Goal: Information Seeking & Learning: Learn about a topic

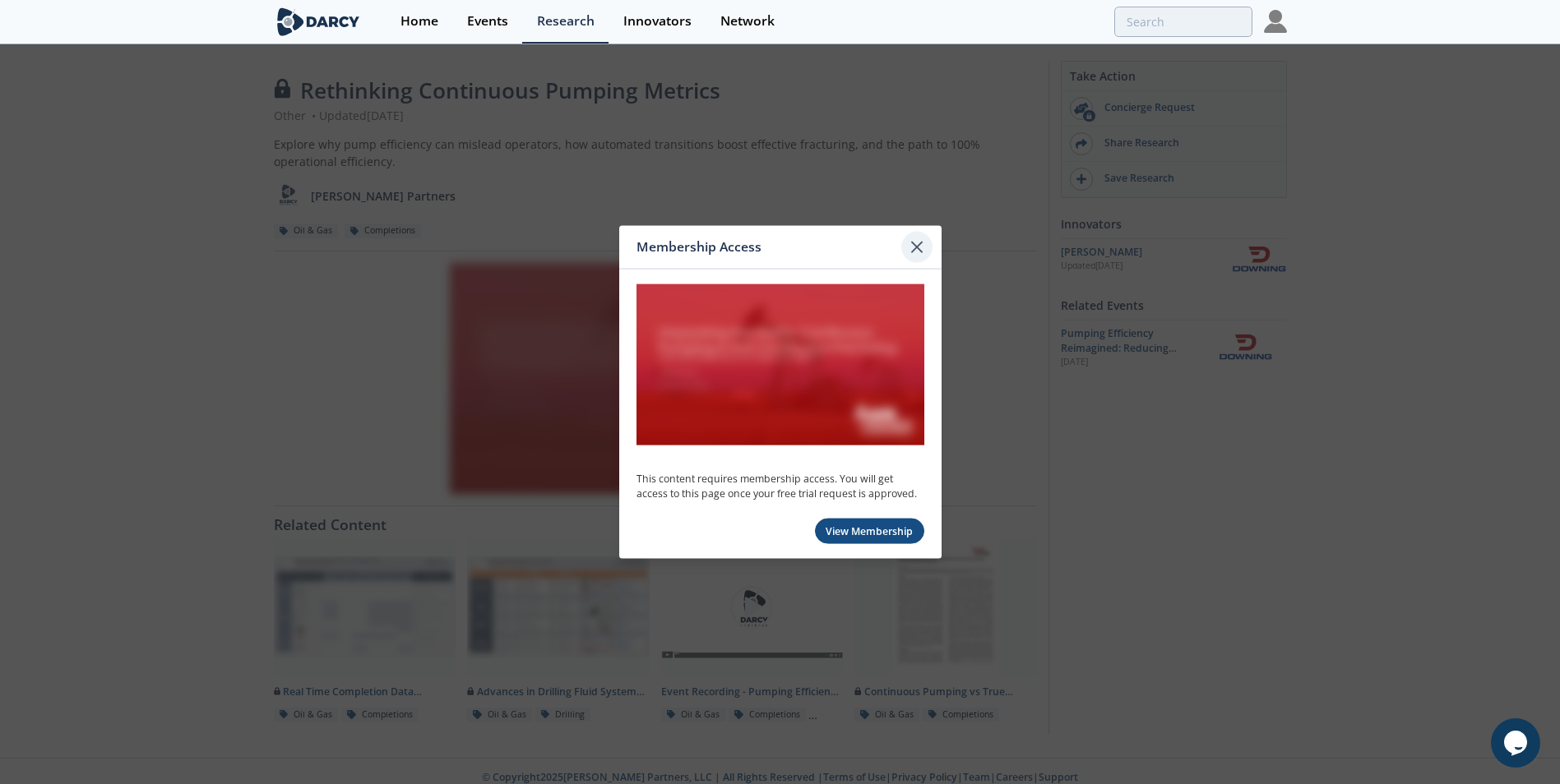
click at [916, 246] on icon at bounding box center [916, 247] width 9 height 9
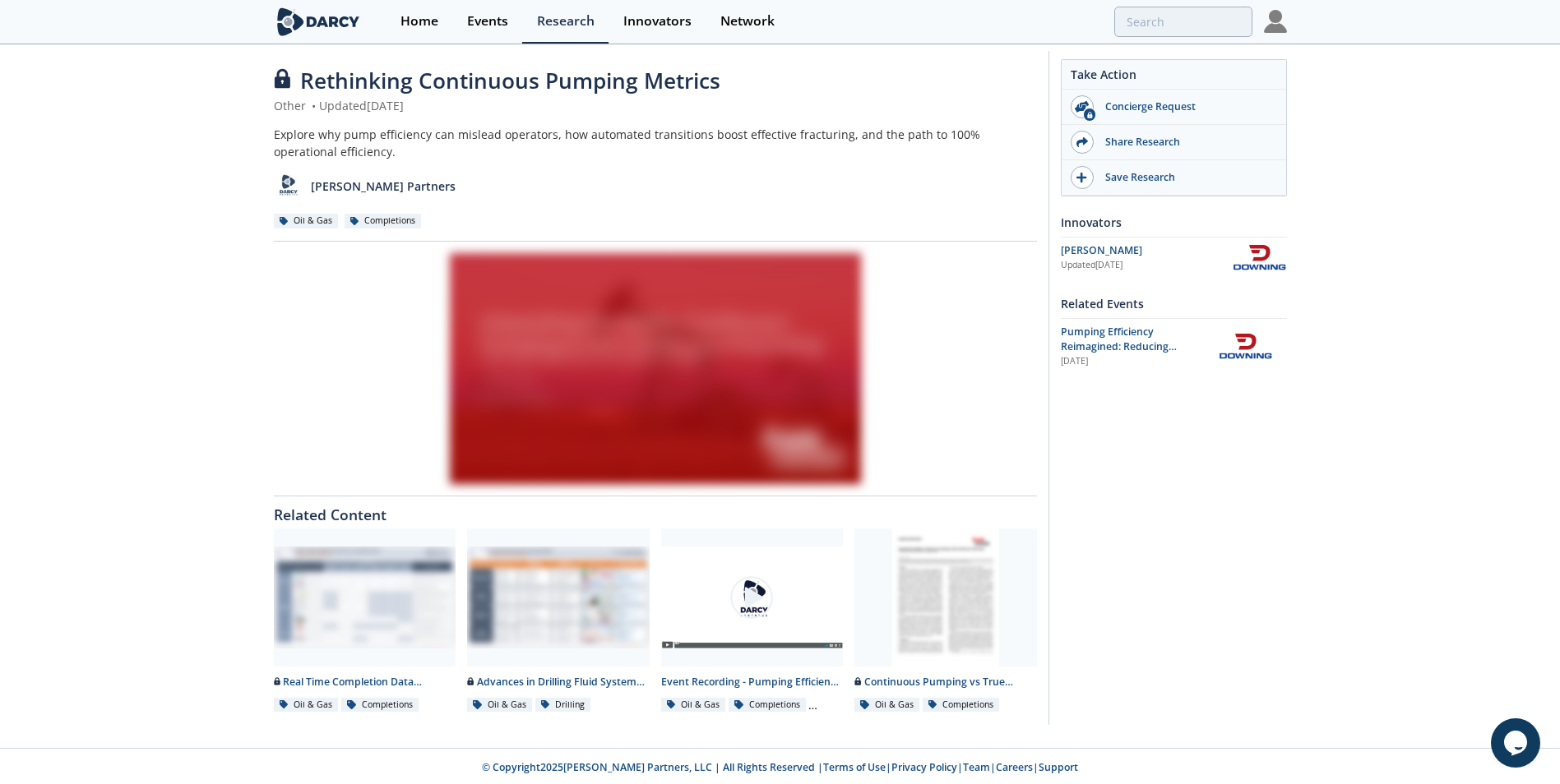
scroll to position [12, 0]
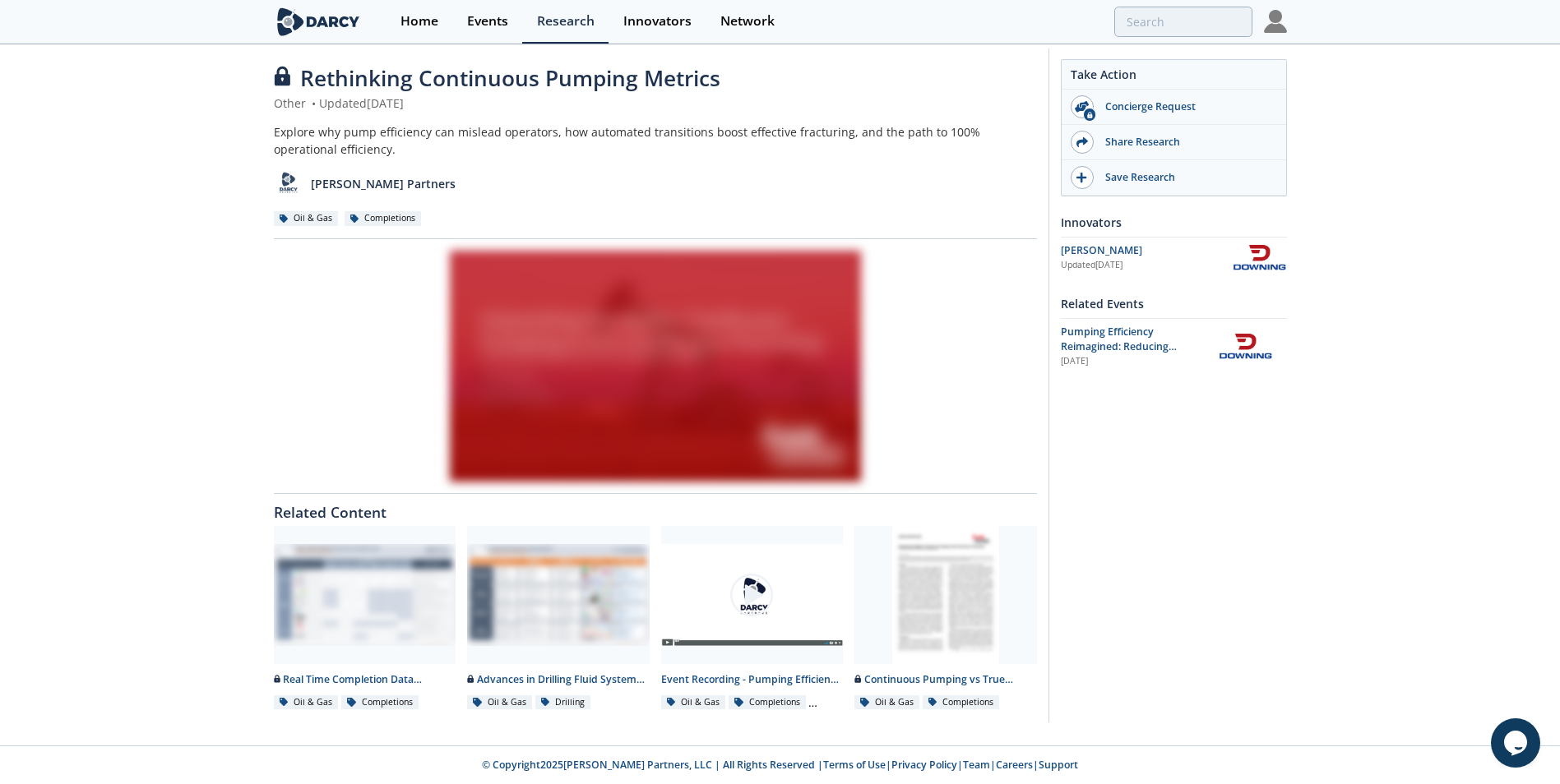
click at [1266, 262] on img at bounding box center [1260, 257] width 55 height 28
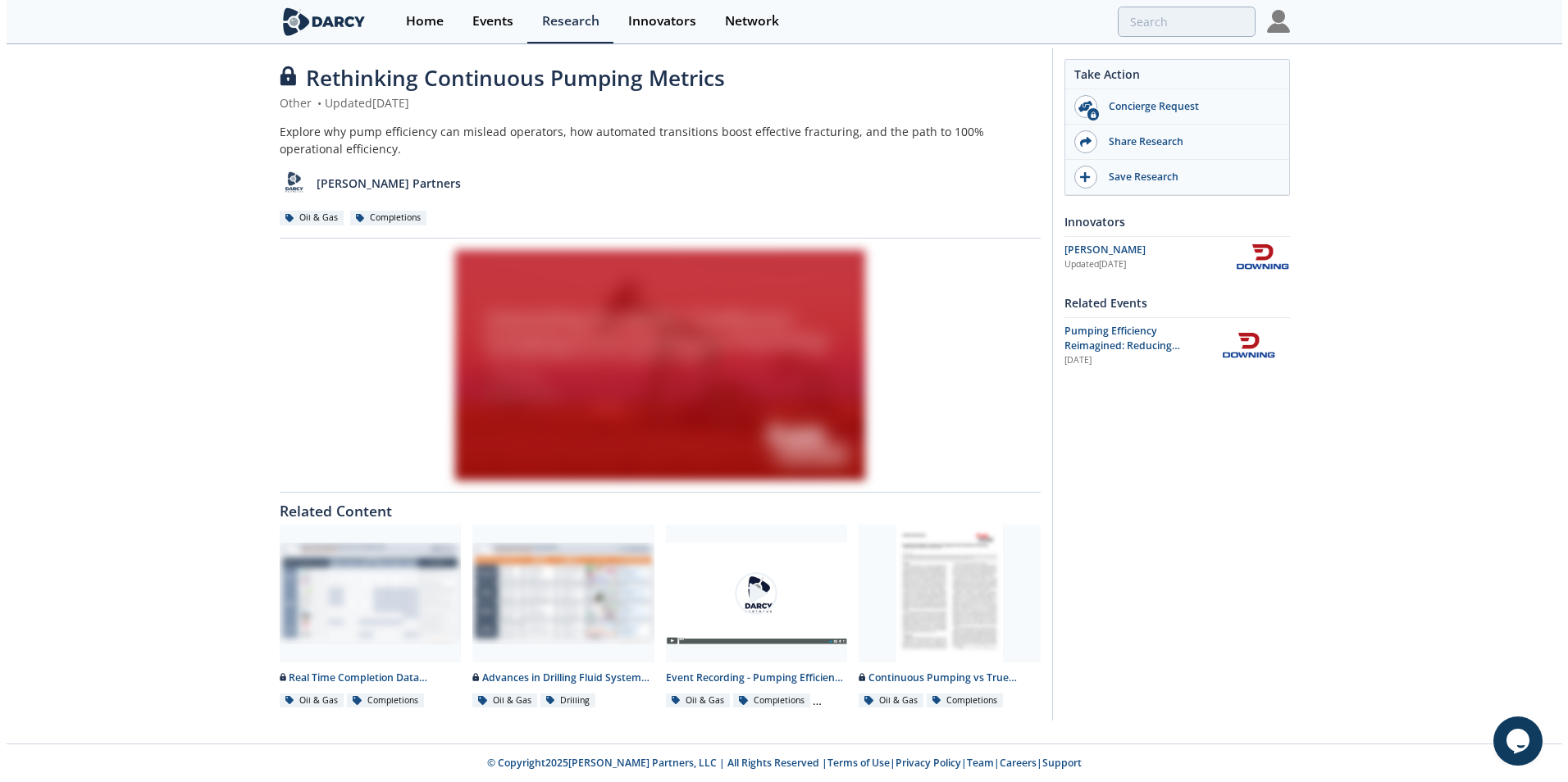
scroll to position [0, 0]
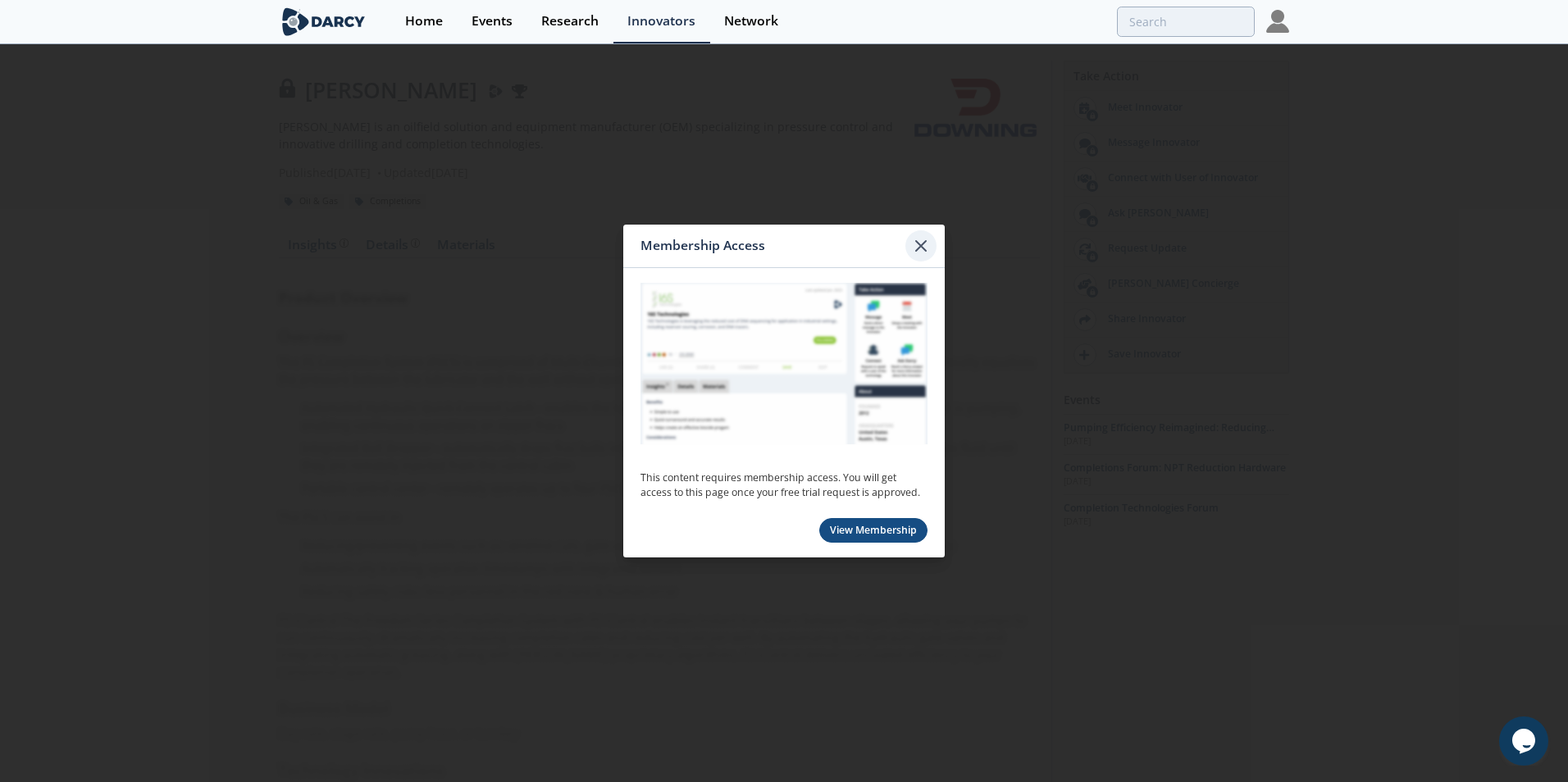
click at [925, 247] on icon at bounding box center [921, 246] width 20 height 20
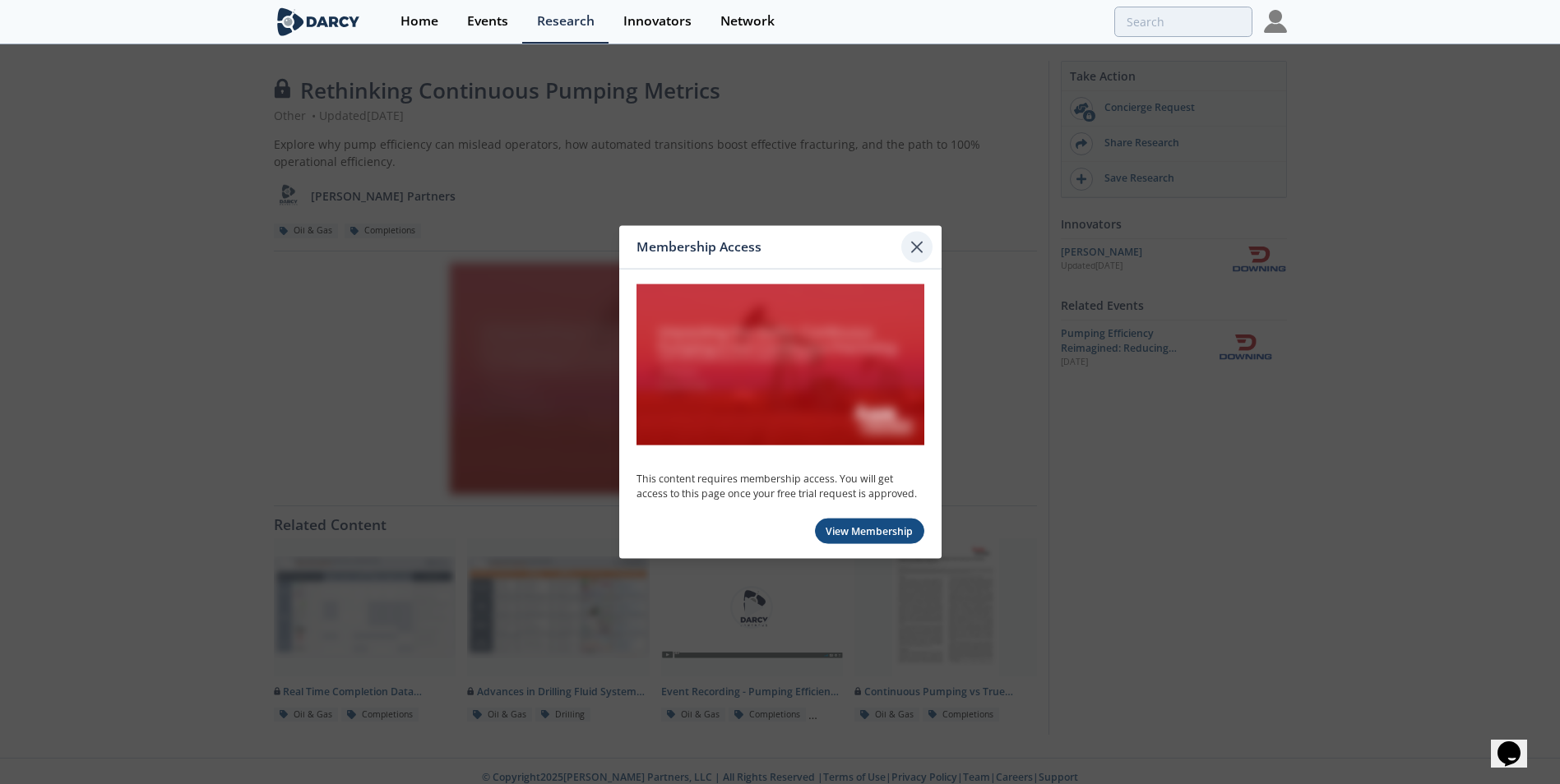
click at [913, 244] on icon at bounding box center [916, 247] width 9 height 9
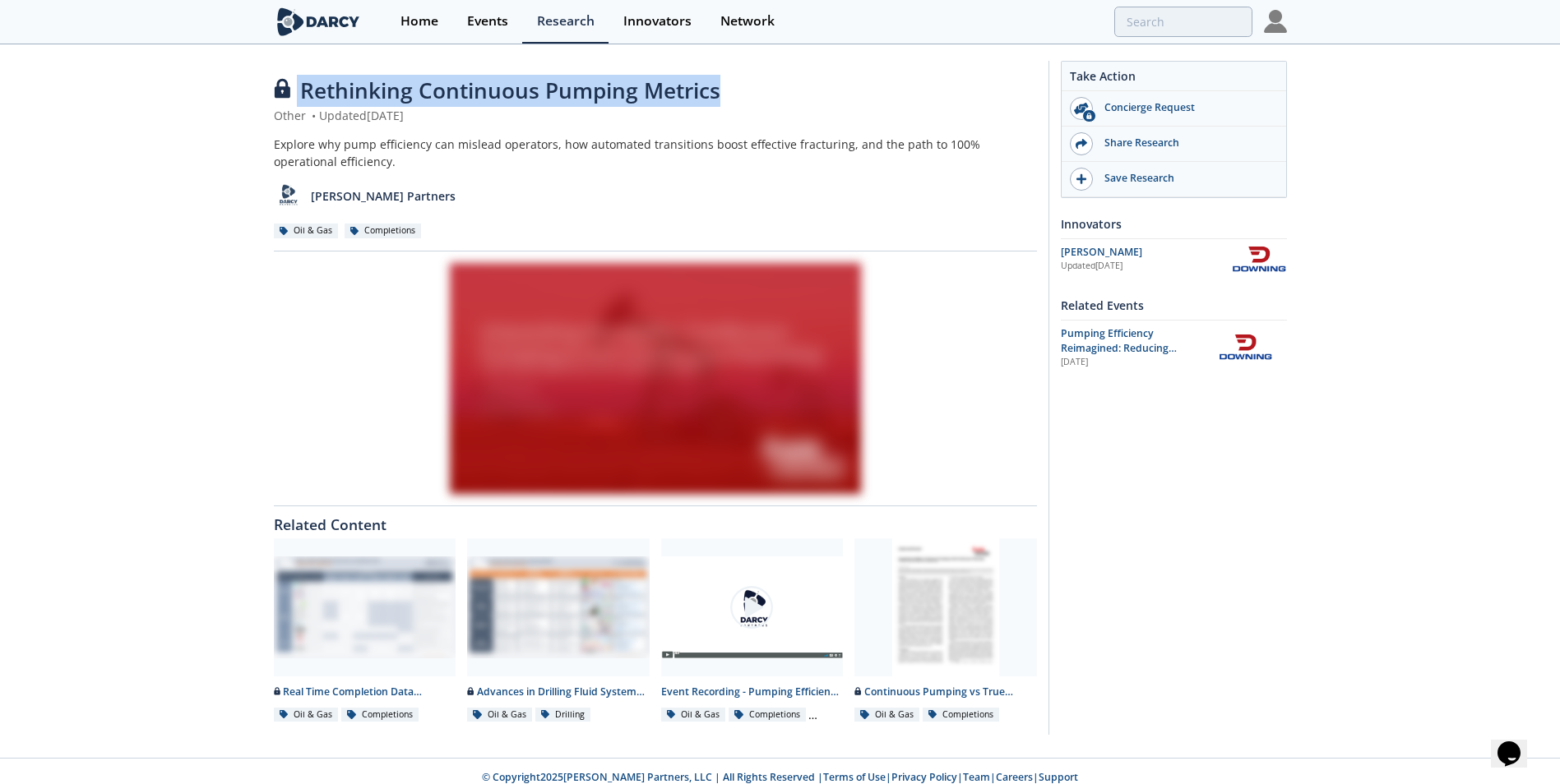
drag, startPoint x: 298, startPoint y: 88, endPoint x: 736, endPoint y: 85, distance: 438.0
click at [736, 85] on div "Rethinking Continuous Pumping Metrics" at bounding box center [655, 90] width 763 height 32
drag, startPoint x: 736, startPoint y: 85, endPoint x: 659, endPoint y: 93, distance: 77.4
copy div "Rethinking Continuous Pumping Metrics"
